Goal: Task Accomplishment & Management: Manage account settings

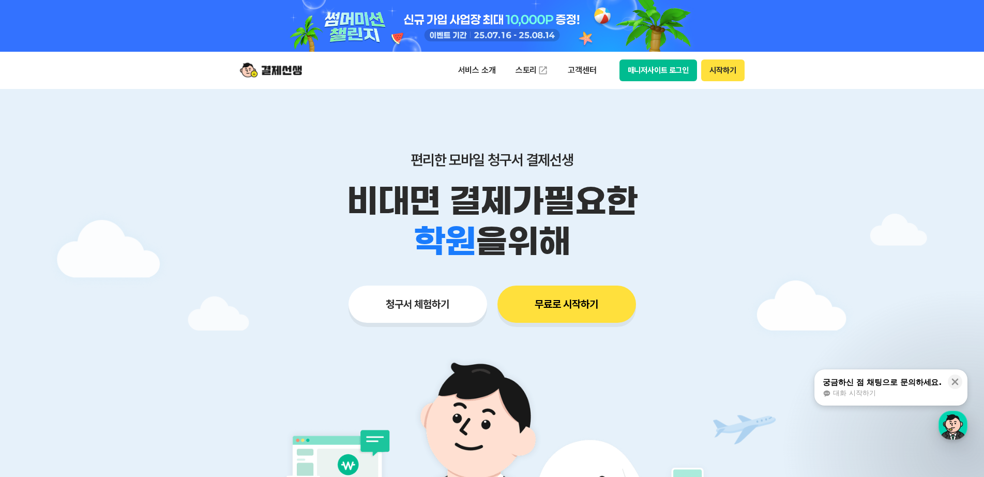
click at [659, 68] on button "매니저사이트 로그인" at bounding box center [659, 70] width 78 height 22
click at [663, 76] on button "매니저사이트 로그인" at bounding box center [659, 70] width 78 height 22
click at [656, 82] on div "서비스 소개 스토리 고객센터 매니저사이트 로그인 시작하기" at bounding box center [493, 70] width 530 height 37
click at [665, 74] on button "매니저사이트 로그인" at bounding box center [659, 70] width 78 height 22
click at [660, 67] on button "매니저사이트 로그인" at bounding box center [659, 70] width 78 height 22
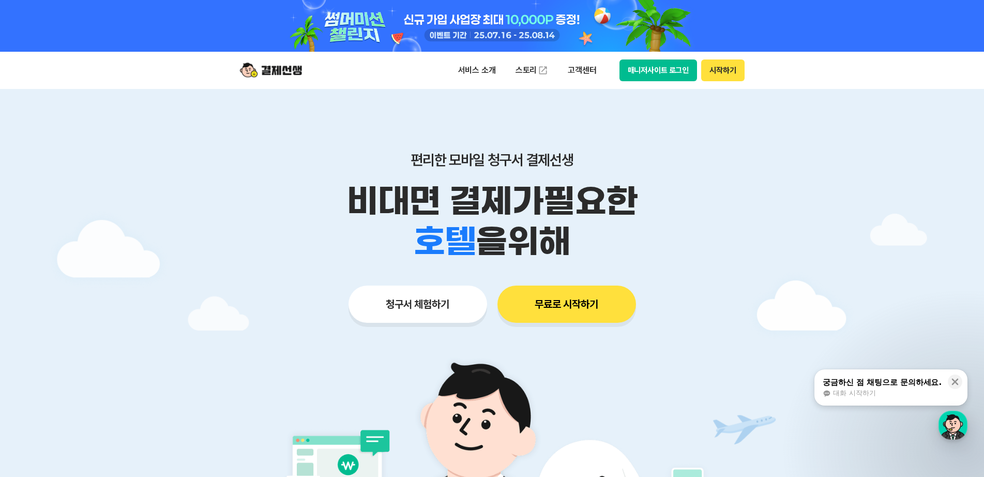
click at [668, 72] on button "매니저사이트 로그인" at bounding box center [659, 70] width 78 height 22
